Goal: Task Accomplishment & Management: Use online tool/utility

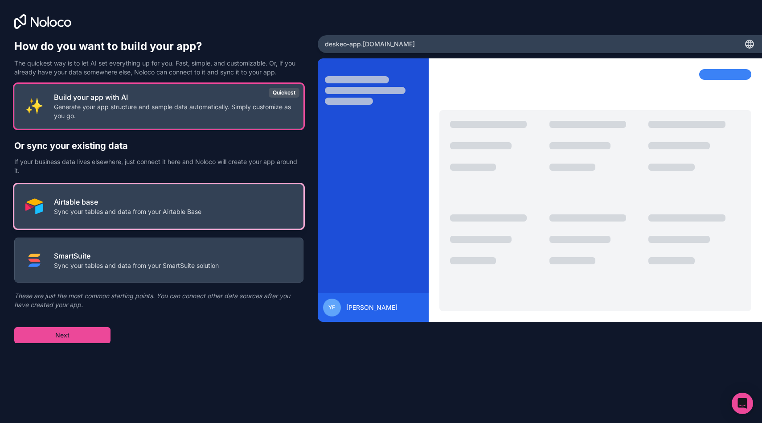
click at [142, 195] on button "Airtable base Sync your tables and data from your Airtable Base" at bounding box center [158, 206] width 289 height 45
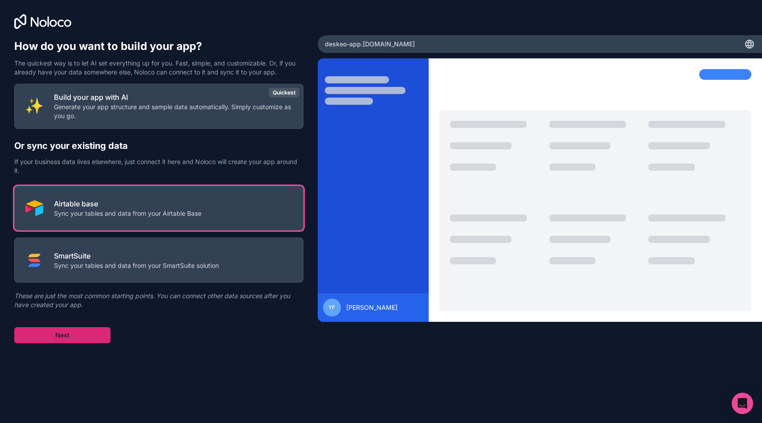
click at [68, 329] on button "Next" at bounding box center [62, 335] width 96 height 16
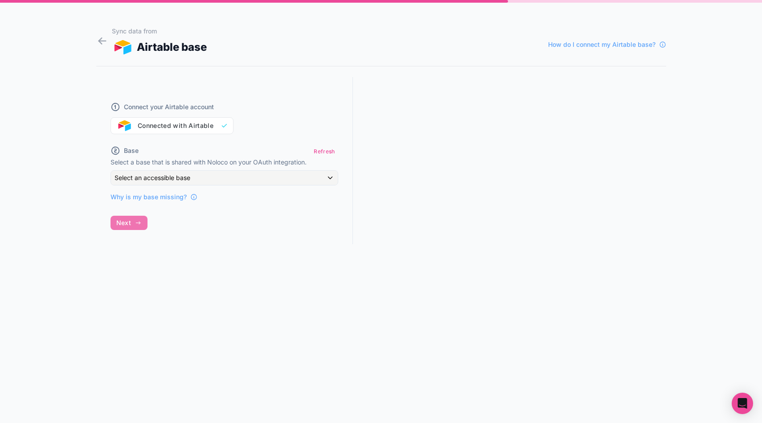
click at [185, 123] on div "Connect your Airtable account Connected with Airtable" at bounding box center [224, 112] width 228 height 43
click at [180, 174] on span "Select an accessible base" at bounding box center [152, 178] width 76 height 8
click at [180, 174] on div at bounding box center [381, 211] width 762 height 423
click at [324, 149] on button "Refresh" at bounding box center [323, 151] width 27 height 13
click at [224, 122] on div "Connect your Airtable account Connected with Airtable" at bounding box center [224, 112] width 228 height 43
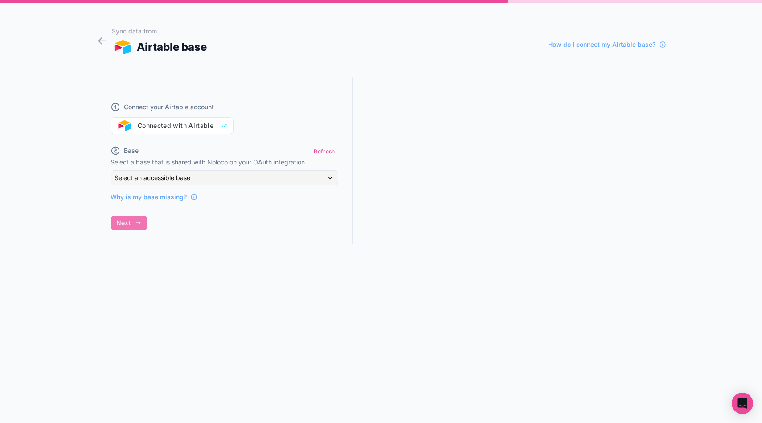
click at [194, 127] on div "Connect your Airtable account Connected with Airtable" at bounding box center [224, 112] width 228 height 43
click at [164, 125] on div "Connect your Airtable account Connected with Airtable" at bounding box center [224, 112] width 228 height 43
click at [123, 125] on div "Connect your Airtable account Connected with Airtable" at bounding box center [224, 112] width 228 height 43
click at [241, 172] on div "Select an accessible base" at bounding box center [224, 178] width 227 height 14
click at [148, 225] on span "No options" at bounding box center [136, 226] width 32 height 8
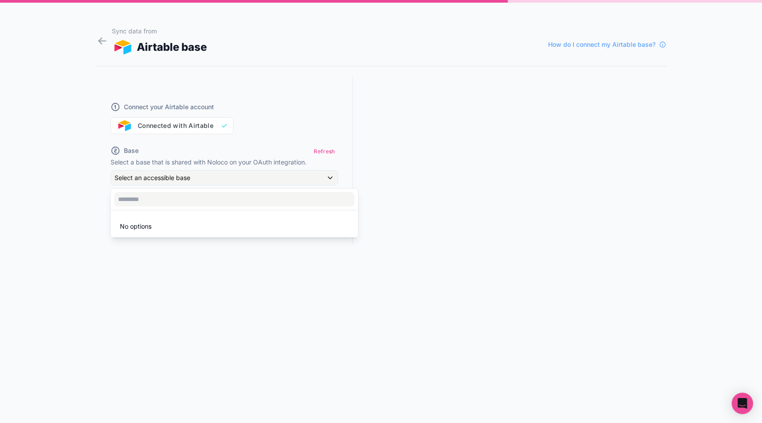
click at [243, 111] on div at bounding box center [381, 211] width 762 height 423
click at [599, 41] on span "How do I connect my Airtable base?" at bounding box center [601, 44] width 107 height 9
click at [179, 125] on div "Connect your Airtable account Connected with Airtable" at bounding box center [224, 112] width 228 height 43
click at [205, 125] on div "Connect your Airtable account Connected with Airtable" at bounding box center [224, 112] width 228 height 43
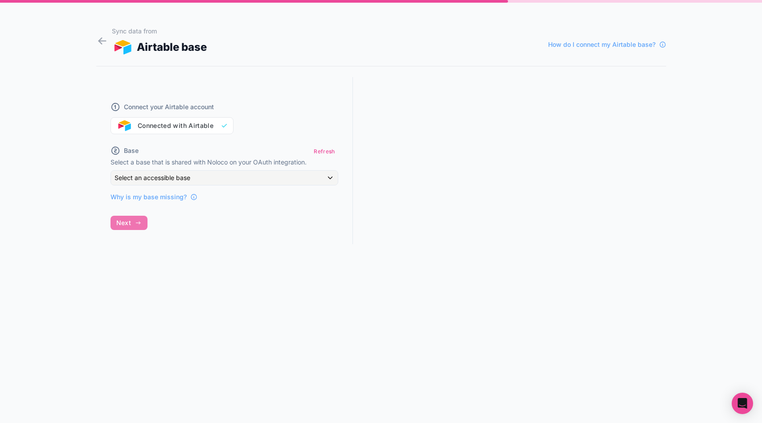
click at [130, 221] on div "Connect your Airtable account Connected with Airtable Base Refresh Select a bas…" at bounding box center [224, 169] width 257 height 184
click at [199, 124] on div "Connect your Airtable account Connected with Airtable" at bounding box center [224, 112] width 228 height 43
click at [190, 171] on div "Select an accessible base" at bounding box center [224, 178] width 227 height 14
click at [245, 139] on div at bounding box center [381, 211] width 762 height 423
click at [110, 40] on h1 "Sync data from Airtable base How do I connect my Airtable base?" at bounding box center [381, 41] width 570 height 29
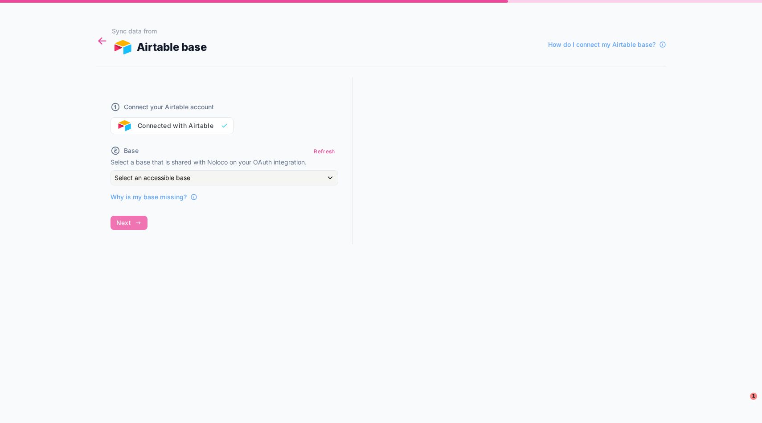
click at [100, 44] on icon at bounding box center [102, 41] width 12 height 12
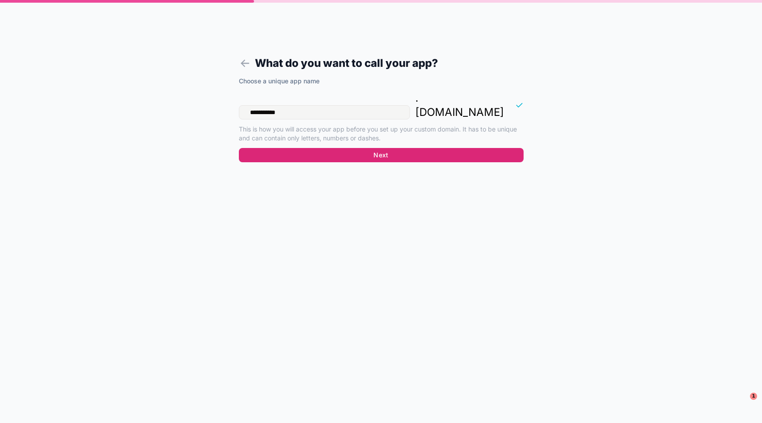
click at [383, 148] on button "Next" at bounding box center [381, 155] width 285 height 14
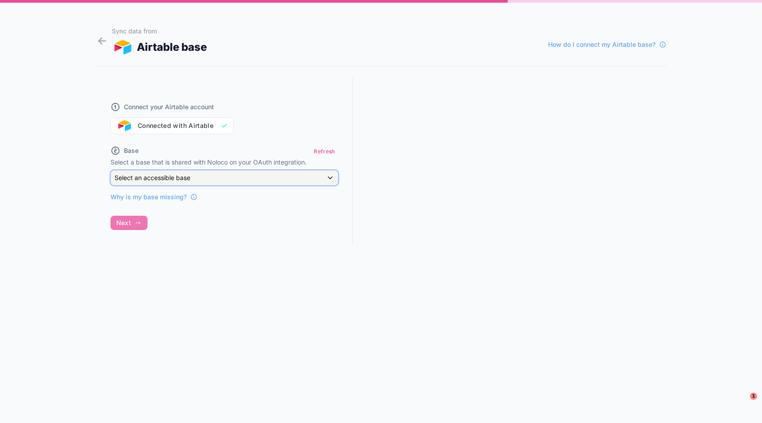
click at [233, 174] on div "Select an accessible base" at bounding box center [224, 178] width 227 height 14
click at [245, 150] on div at bounding box center [381, 211] width 762 height 423
click at [214, 125] on div "Connect your Airtable account Connected with Airtable" at bounding box center [224, 112] width 228 height 43
click at [201, 126] on div "Connect your Airtable account Connected with Airtable" at bounding box center [224, 112] width 228 height 43
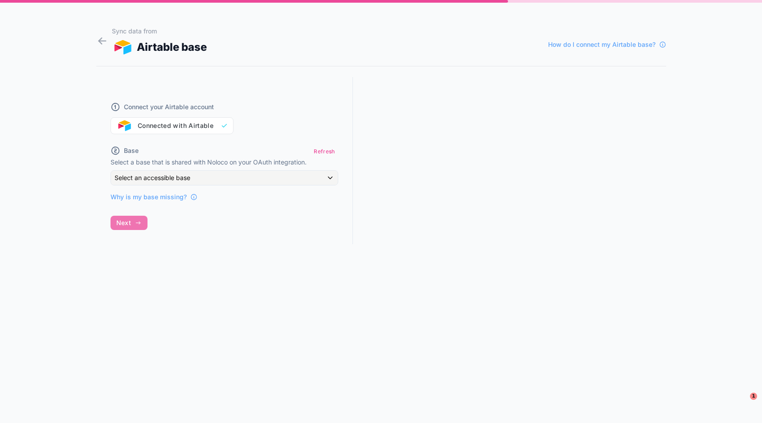
click at [201, 126] on div "Connect your Airtable account Connected with Airtable" at bounding box center [224, 112] width 228 height 43
